Goal: Navigation & Orientation: Understand site structure

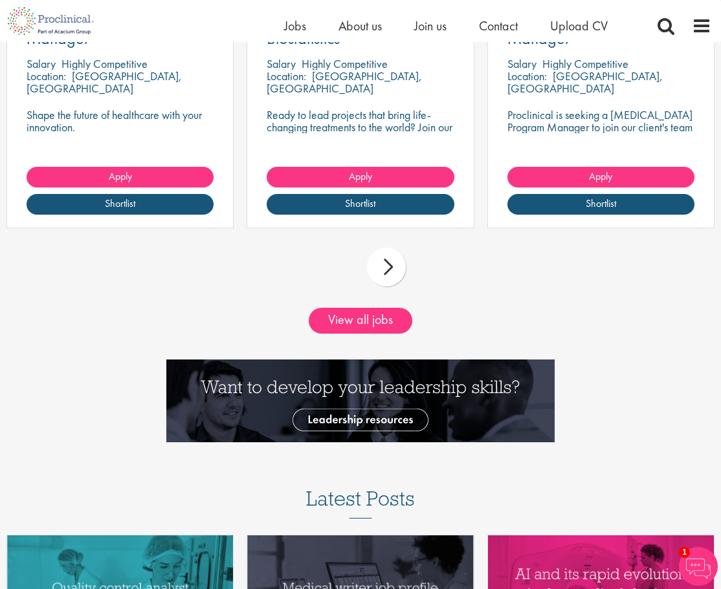
scroll to position [1417, 0]
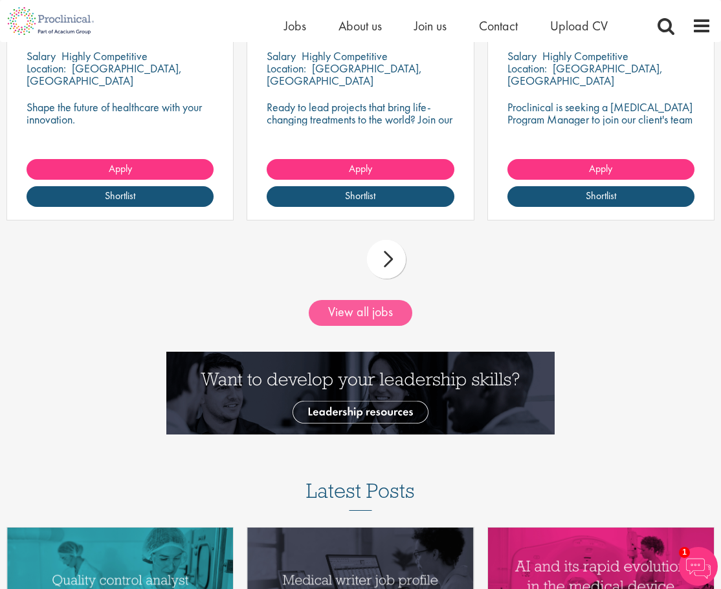
click at [387, 309] on link "View all jobs" at bounding box center [361, 313] width 104 height 26
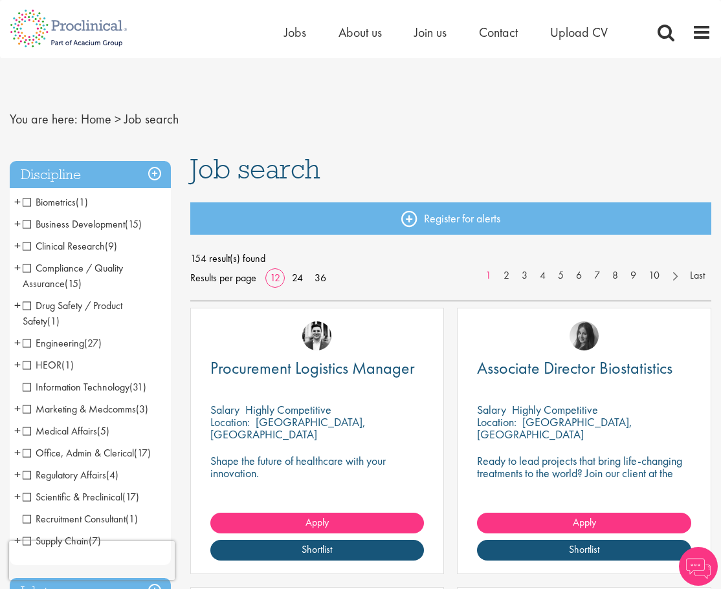
click at [28, 432] on span "Medical Affairs" at bounding box center [60, 431] width 74 height 14
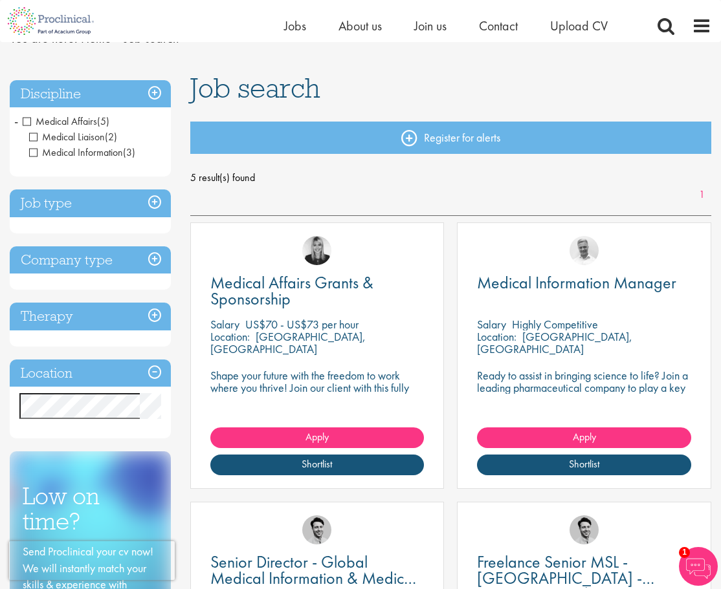
scroll to position [45, 0]
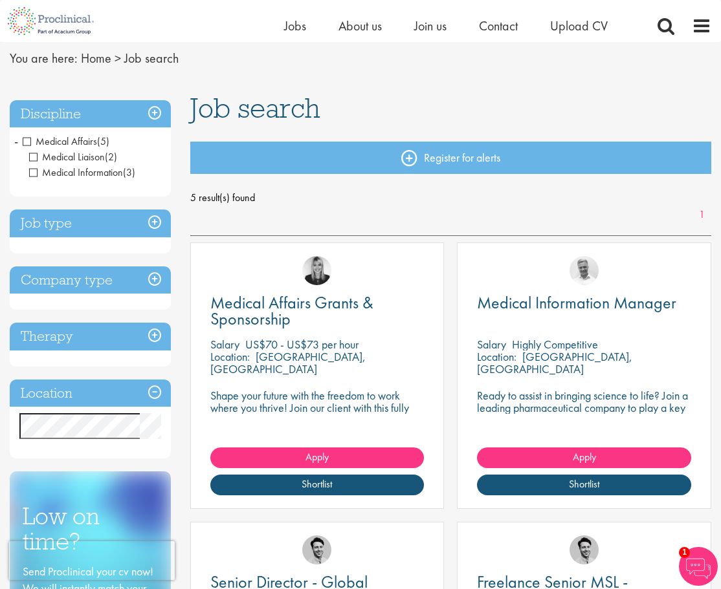
click at [28, 138] on span "Medical Affairs" at bounding box center [60, 142] width 74 height 14
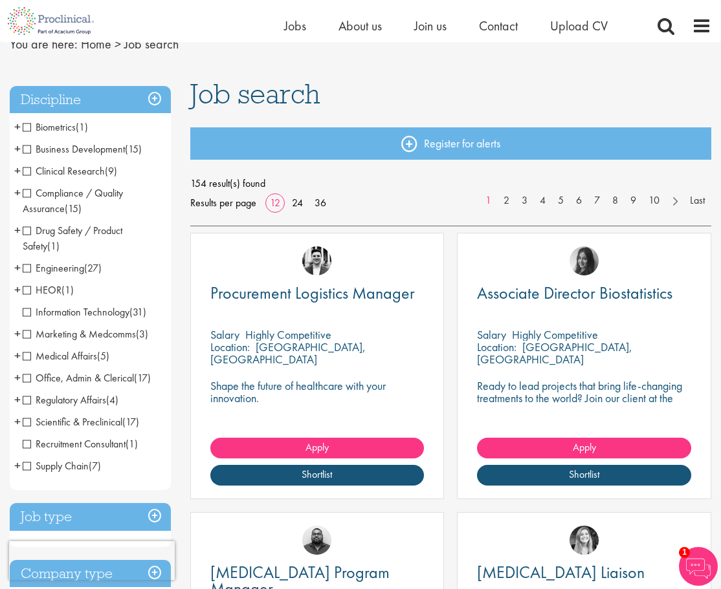
scroll to position [61, 0]
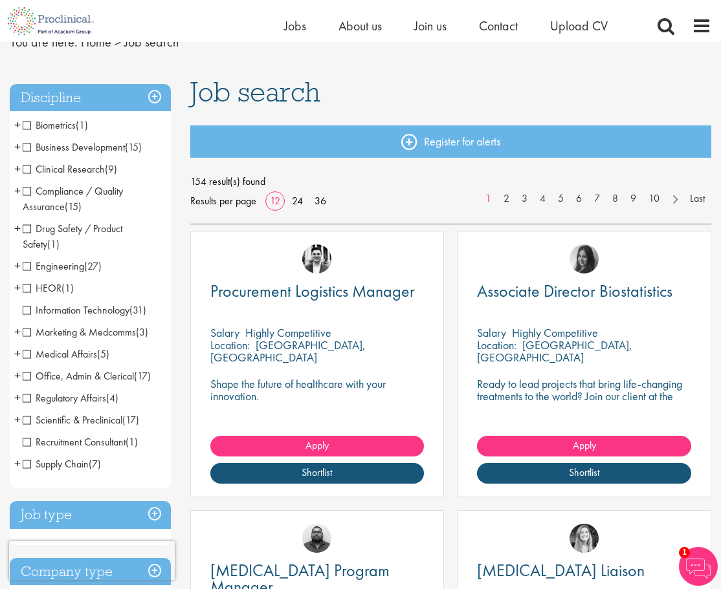
click at [27, 171] on span "Clinical Research" at bounding box center [64, 169] width 82 height 14
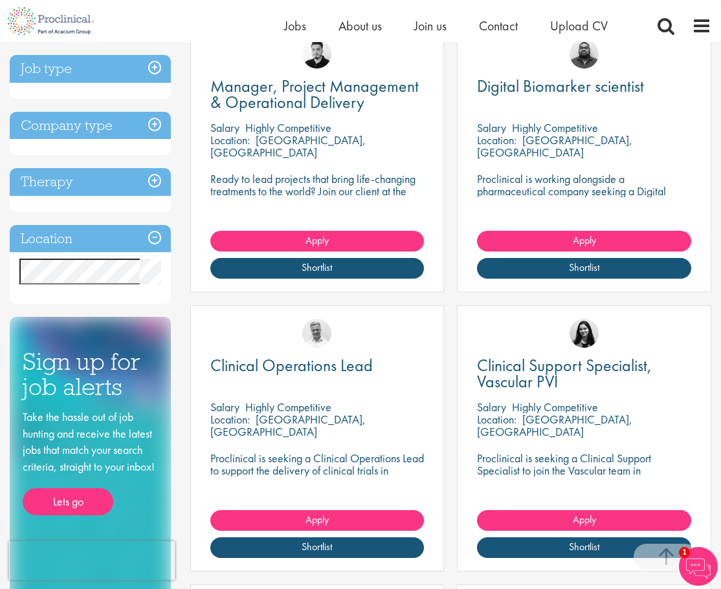
scroll to position [261, 0]
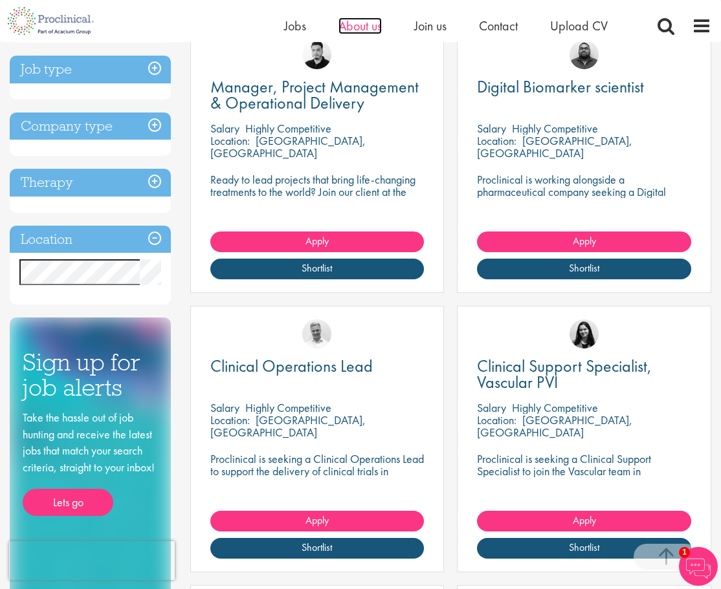
click at [363, 27] on span "About us" at bounding box center [359, 25] width 43 height 17
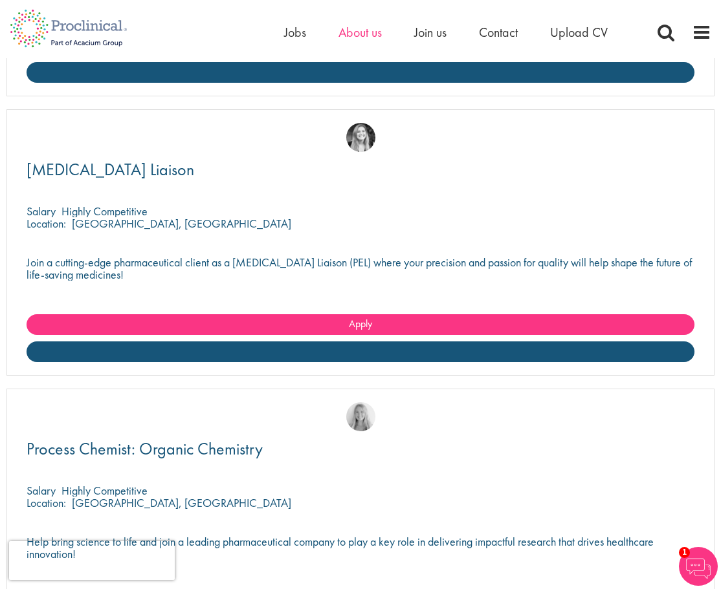
scroll to position [2882, 0]
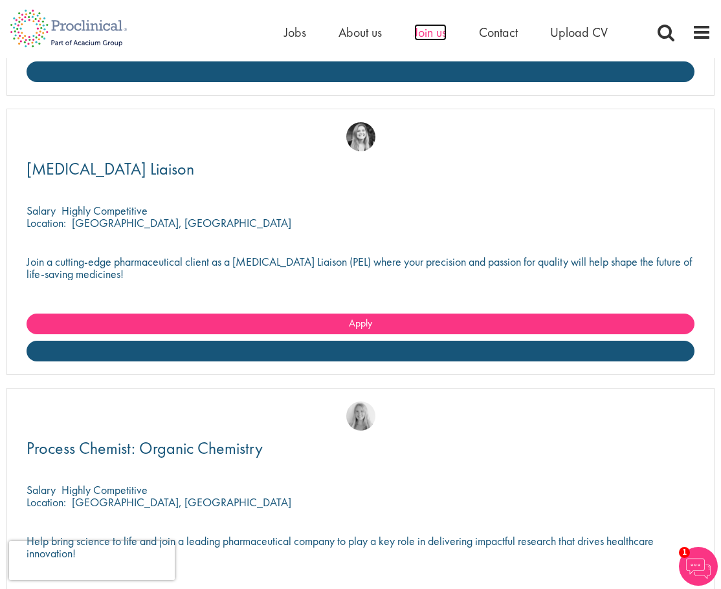
click at [425, 32] on span "Join us" at bounding box center [430, 32] width 32 height 17
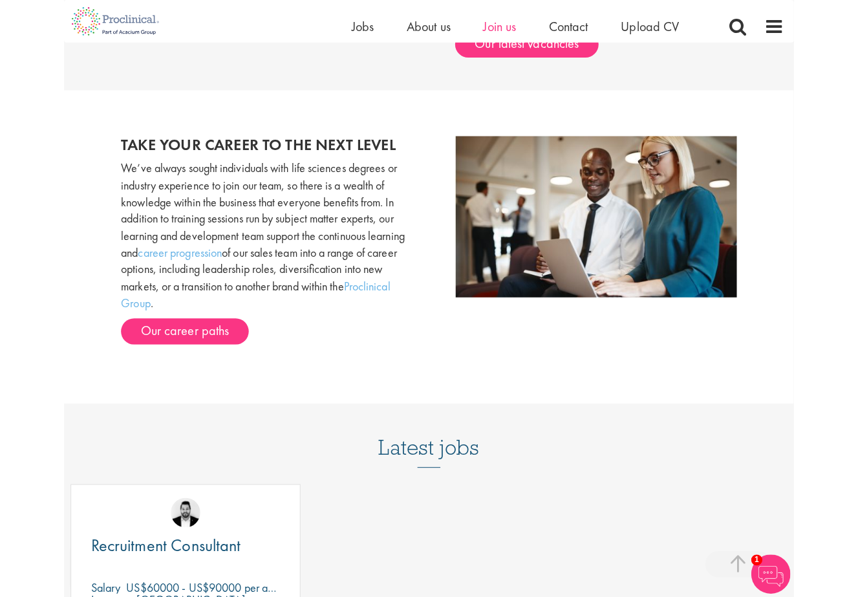
scroll to position [1268, 0]
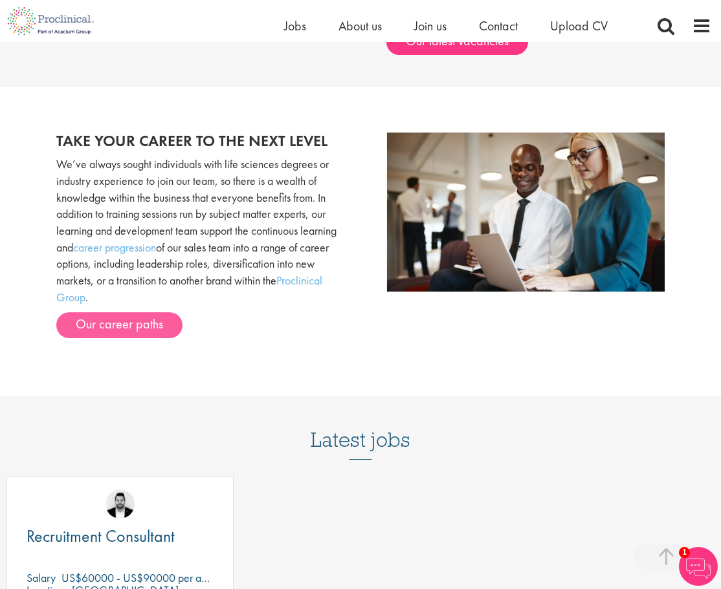
click at [151, 312] on link "Our career paths" at bounding box center [119, 325] width 126 height 26
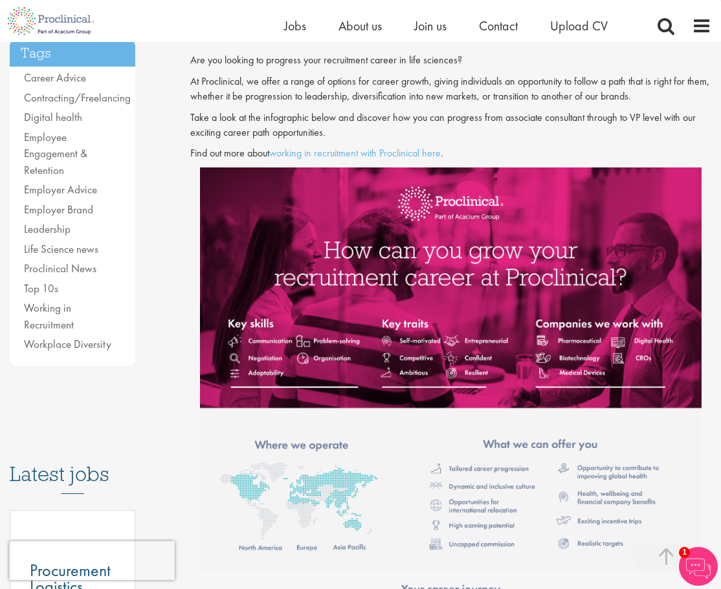
scroll to position [300, 0]
click at [699, 23] on span at bounding box center [701, 25] width 19 height 19
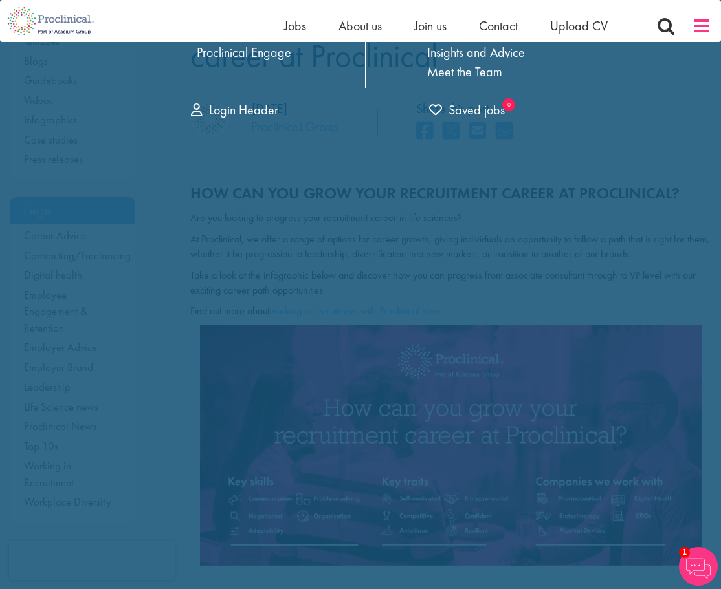
scroll to position [0, 0]
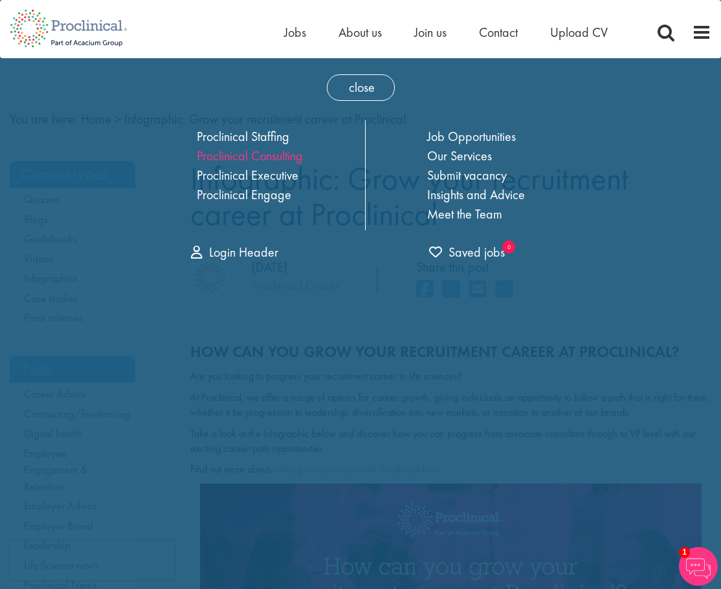
click at [279, 160] on link "Proclinical Consulting" at bounding box center [250, 155] width 106 height 17
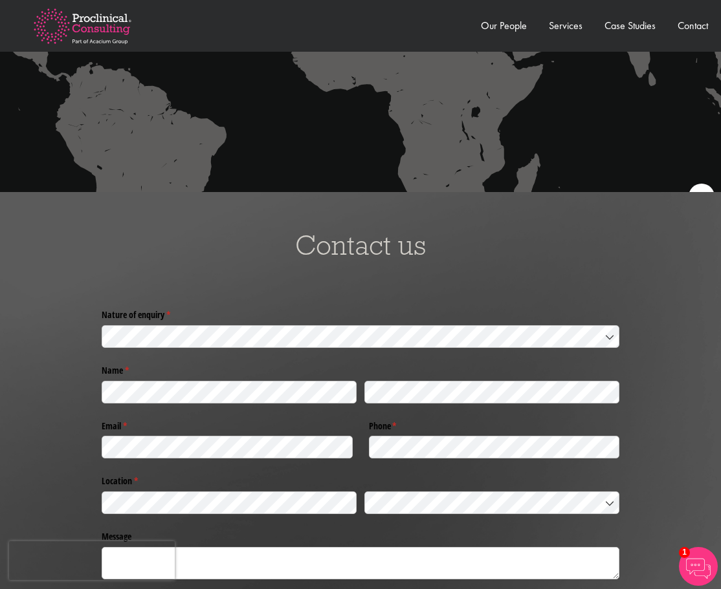
scroll to position [2584, 0]
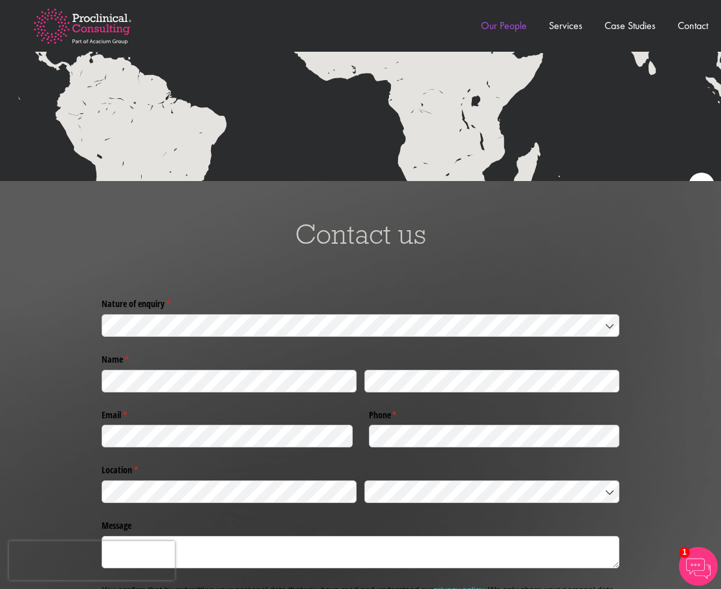
click at [514, 27] on link "Our People" at bounding box center [504, 26] width 46 height 14
click at [508, 29] on link "Our People" at bounding box center [504, 26] width 46 height 14
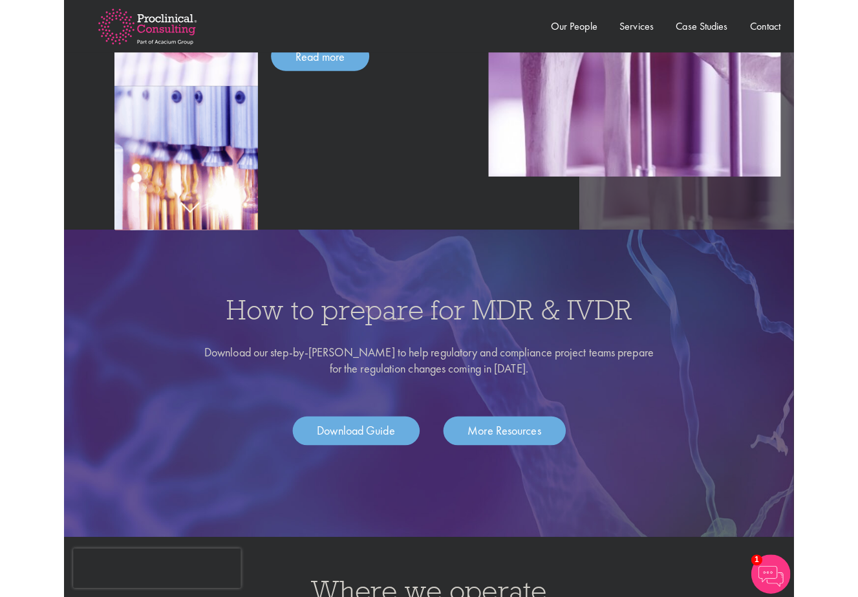
scroll to position [1640, 0]
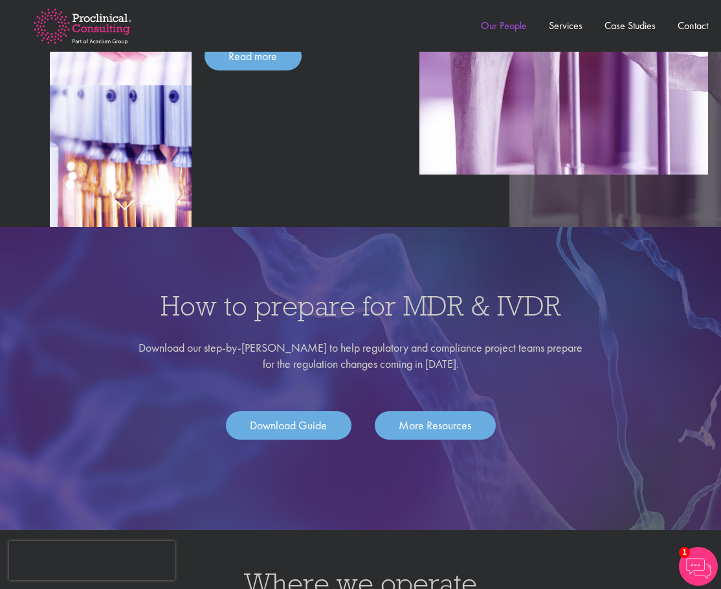
click at [513, 26] on link "Our People" at bounding box center [504, 26] width 46 height 14
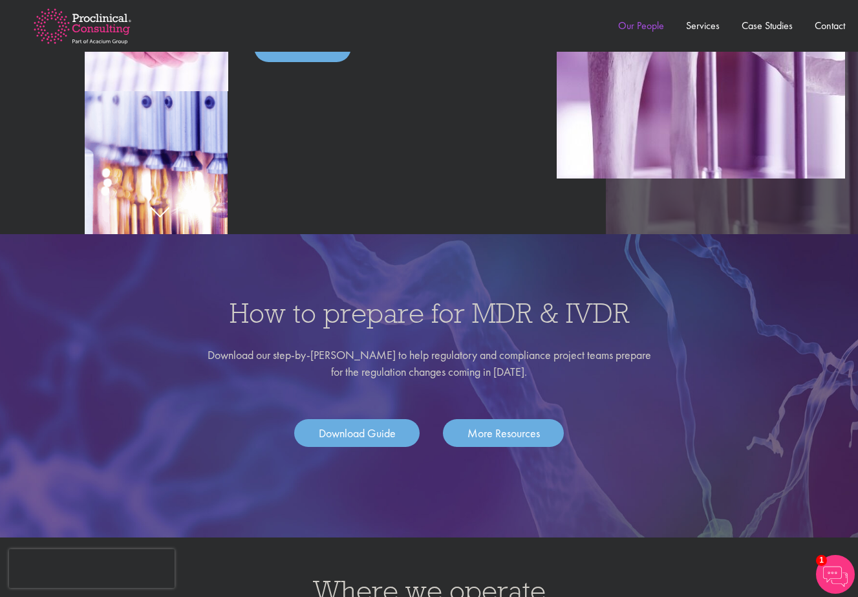
click at [651, 30] on link "Our People" at bounding box center [641, 26] width 46 height 14
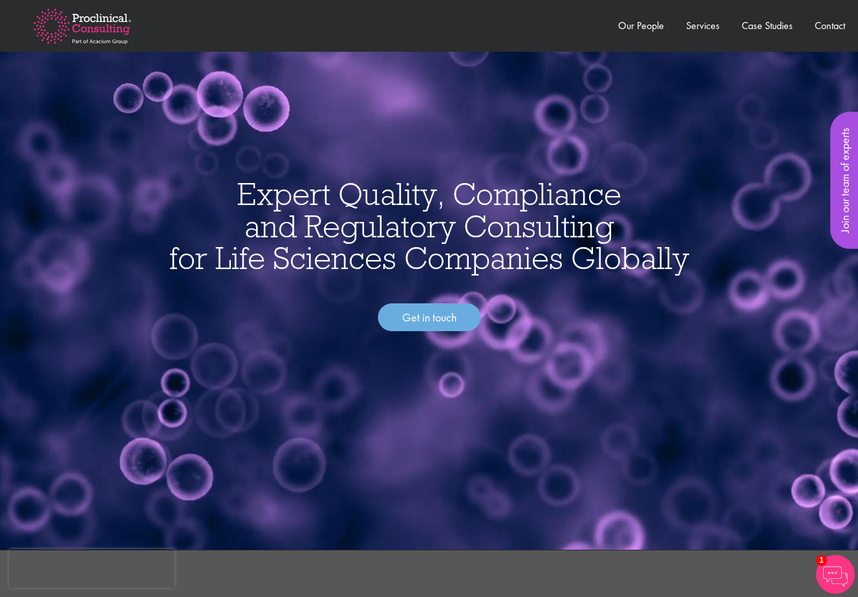
scroll to position [0, 0]
click at [450, 311] on link "Get in touch" at bounding box center [429, 317] width 103 height 28
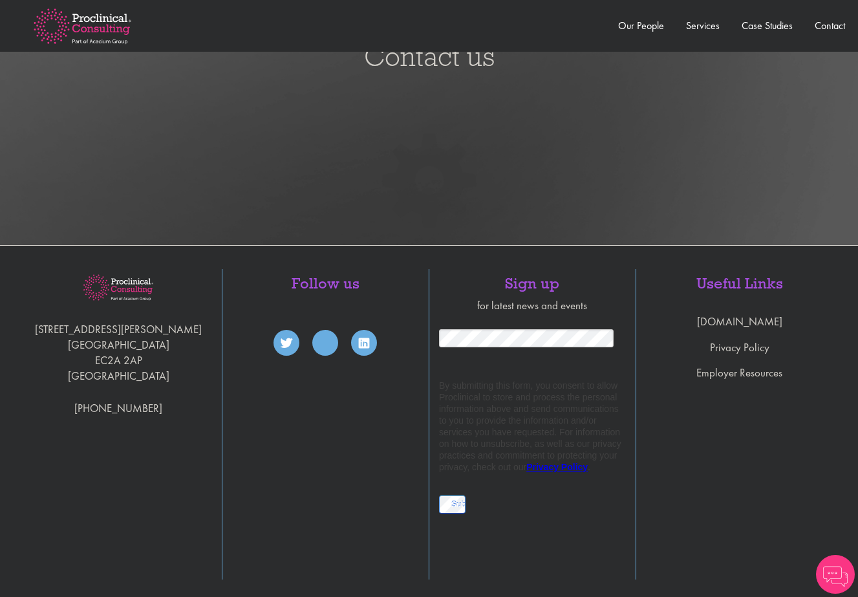
scroll to position [2769, 0]
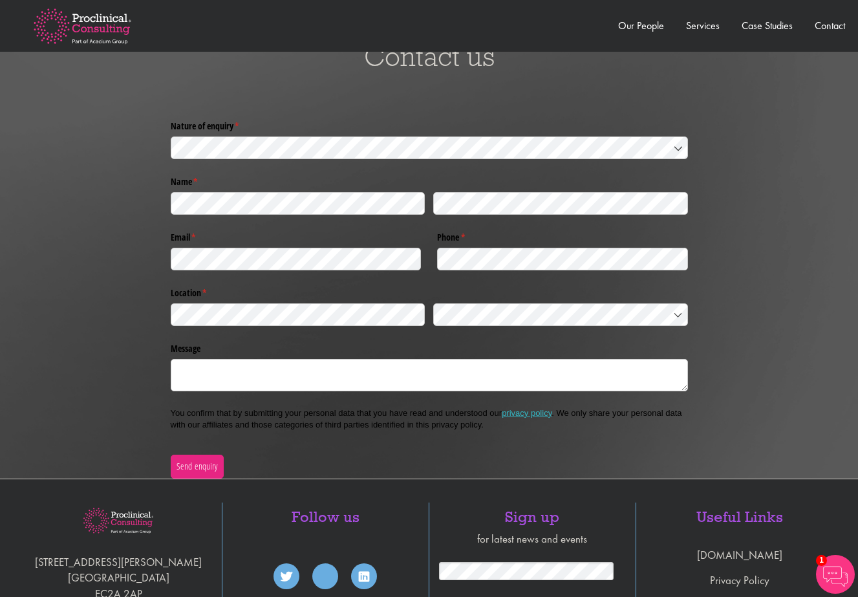
click at [116, 27] on img at bounding box center [82, 26] width 139 height 76
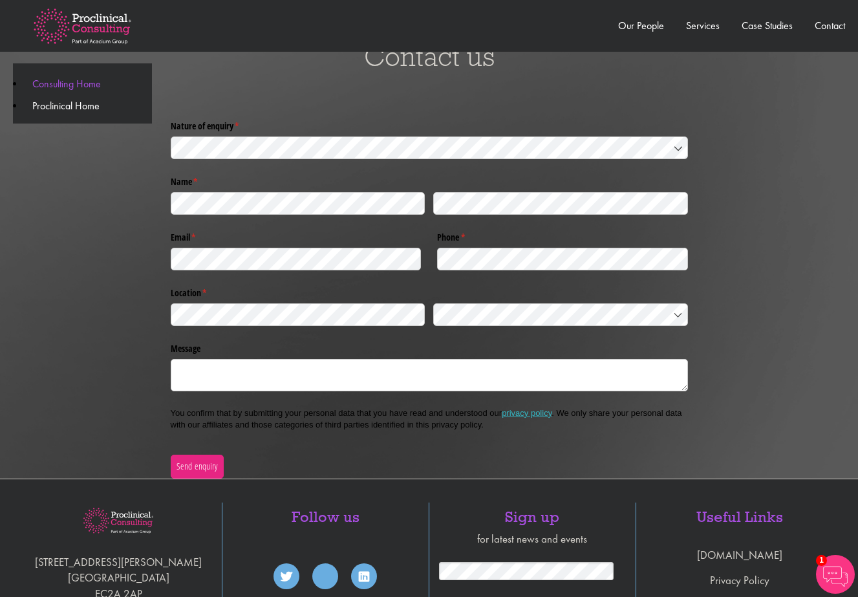
click at [76, 83] on link "Consulting Home" at bounding box center [66, 84] width 69 height 14
